Goal: Information Seeking & Learning: Understand process/instructions

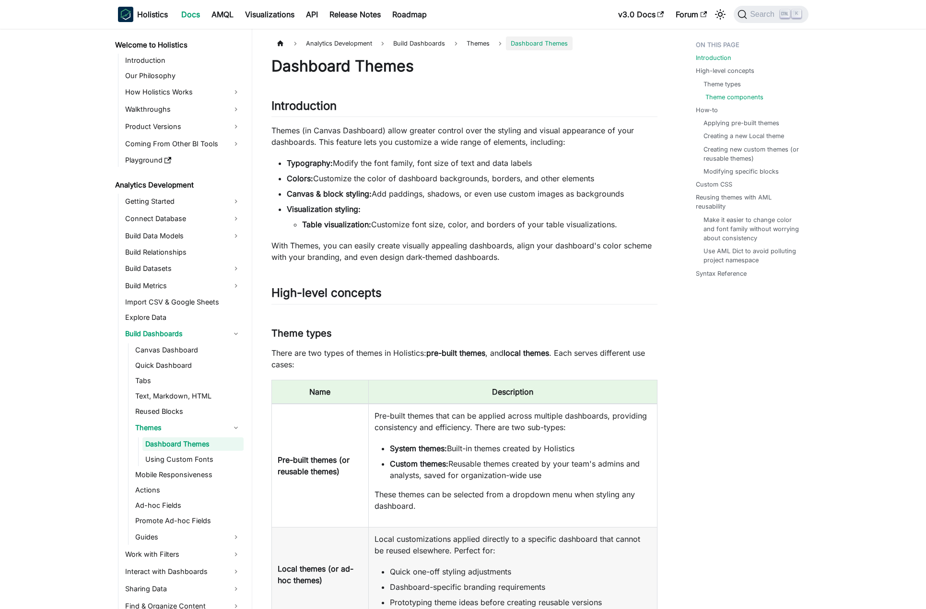
click at [717, 98] on link "Theme components" at bounding box center [735, 97] width 58 height 9
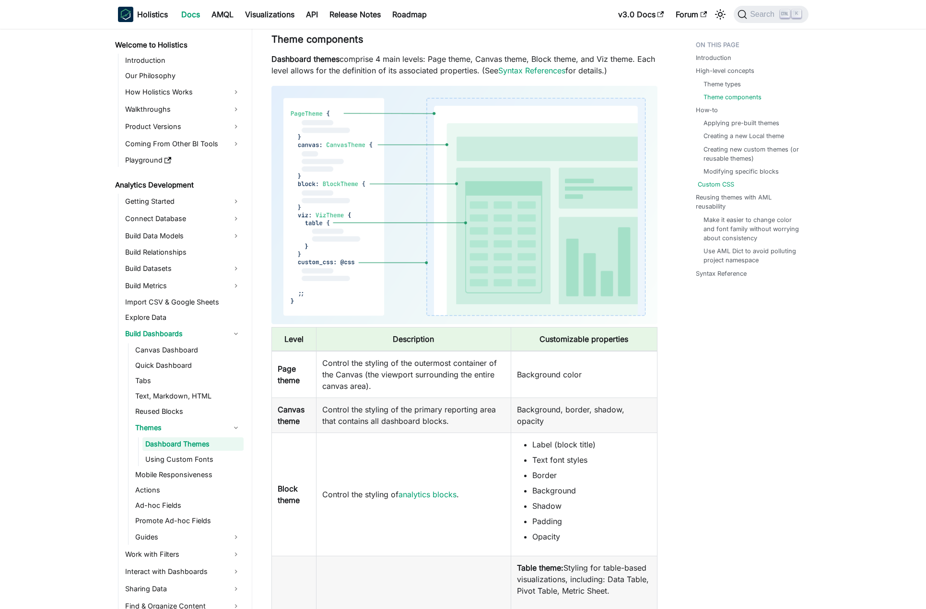
click at [714, 181] on link "Custom CSS" at bounding box center [716, 184] width 36 height 9
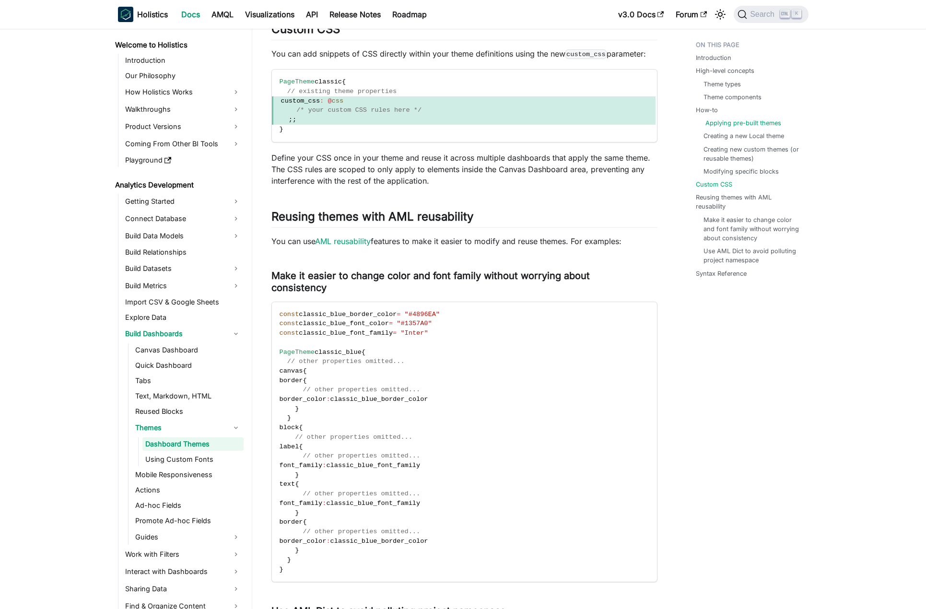
click at [719, 126] on link "Applying pre-built themes" at bounding box center [744, 122] width 76 height 9
